Goal: Transaction & Acquisition: Purchase product/service

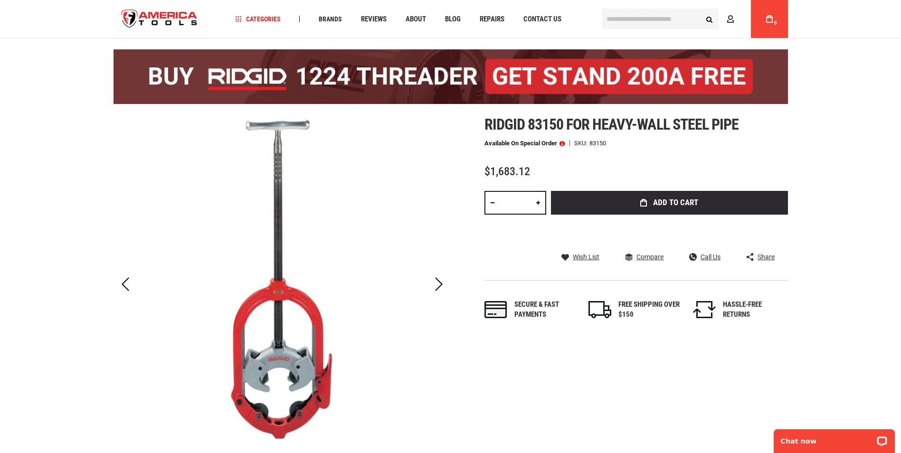
click at [539, 205] on link at bounding box center [538, 203] width 16 height 24
type input "*"
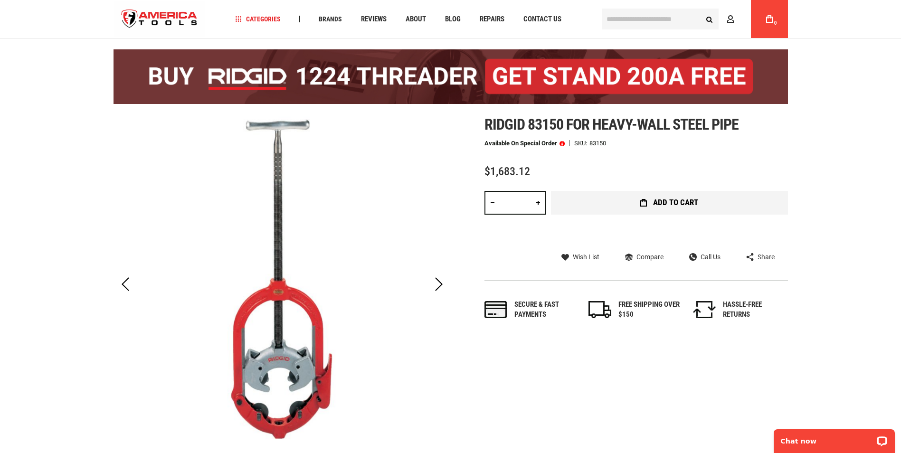
click at [598, 202] on button "Add to Cart" at bounding box center [669, 203] width 237 height 24
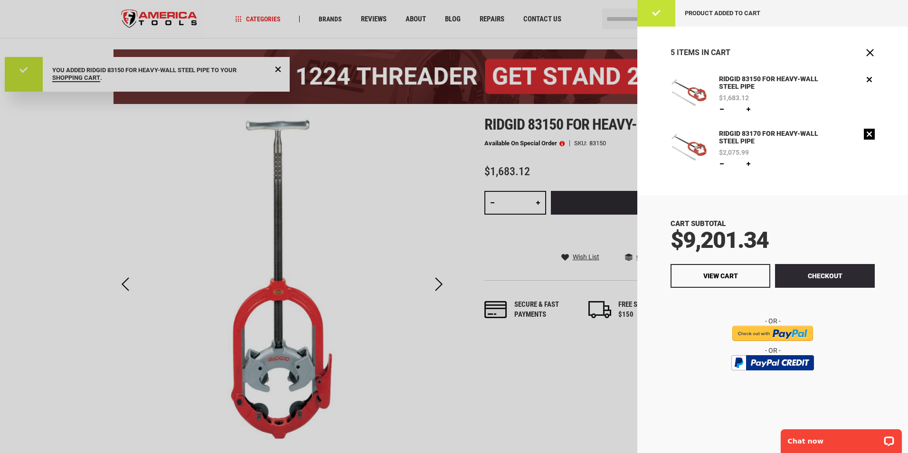
click at [868, 136] on link "Remove" at bounding box center [869, 134] width 11 height 11
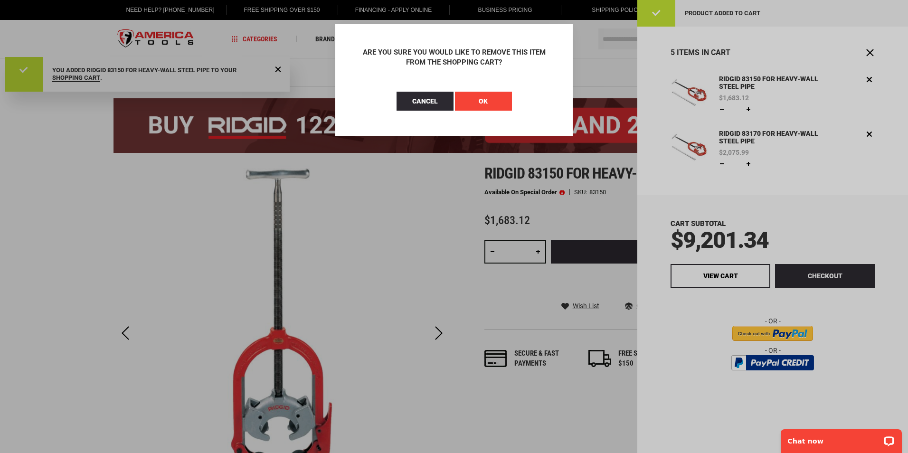
click at [473, 102] on button "OK" at bounding box center [483, 101] width 57 height 19
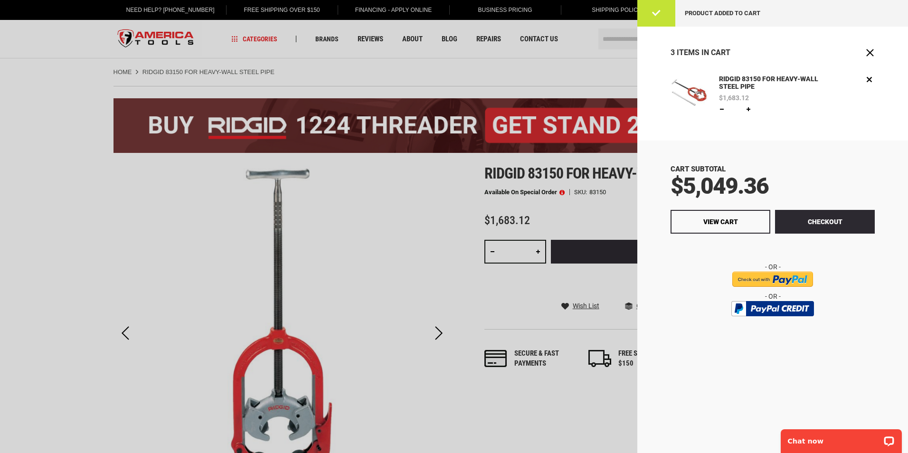
click at [67, 108] on div at bounding box center [454, 226] width 908 height 453
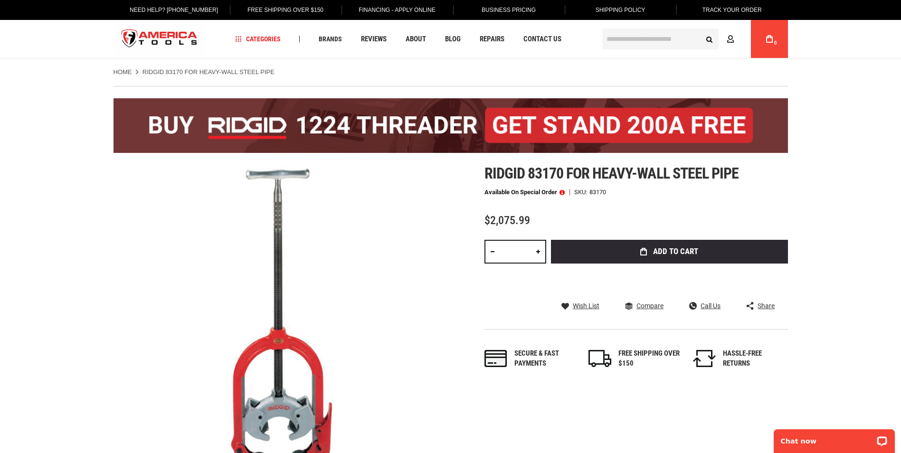
click at [536, 256] on link at bounding box center [538, 252] width 16 height 24
click at [538, 251] on link at bounding box center [538, 252] width 16 height 24
click at [493, 253] on link at bounding box center [493, 252] width 16 height 24
type input "*"
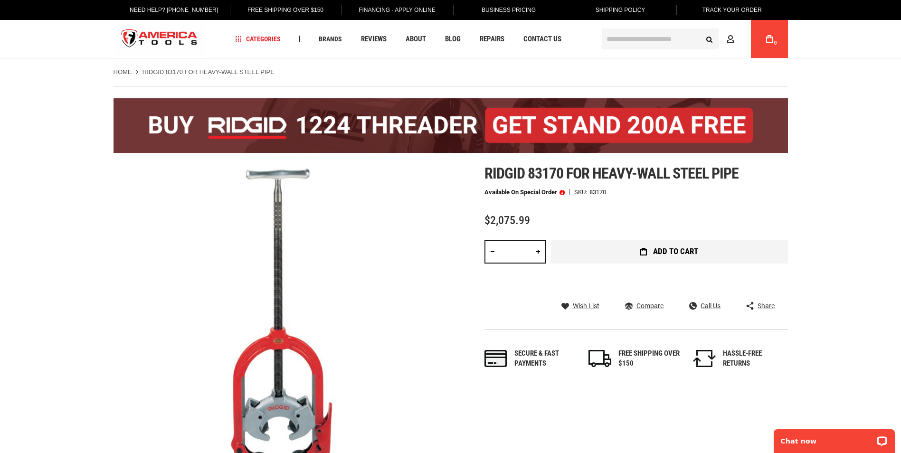
click at [623, 253] on button "Add to Cart" at bounding box center [669, 252] width 237 height 24
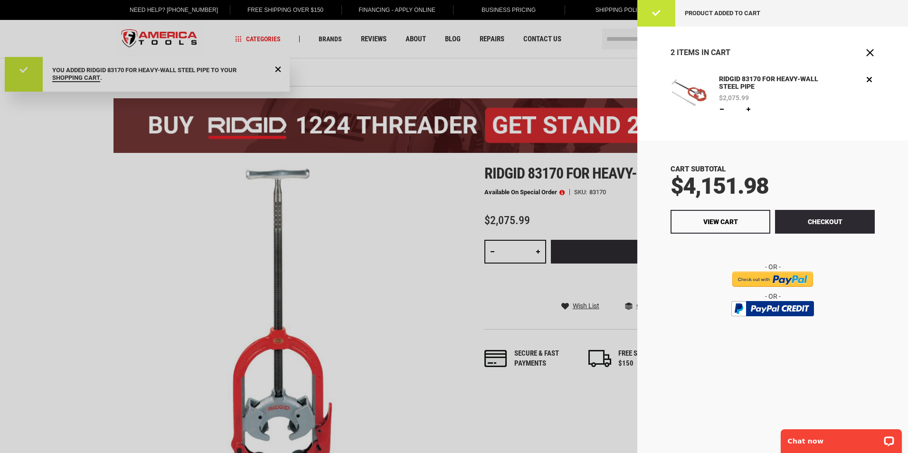
click at [363, 202] on div at bounding box center [454, 226] width 908 height 453
